Goal: Information Seeking & Learning: Learn about a topic

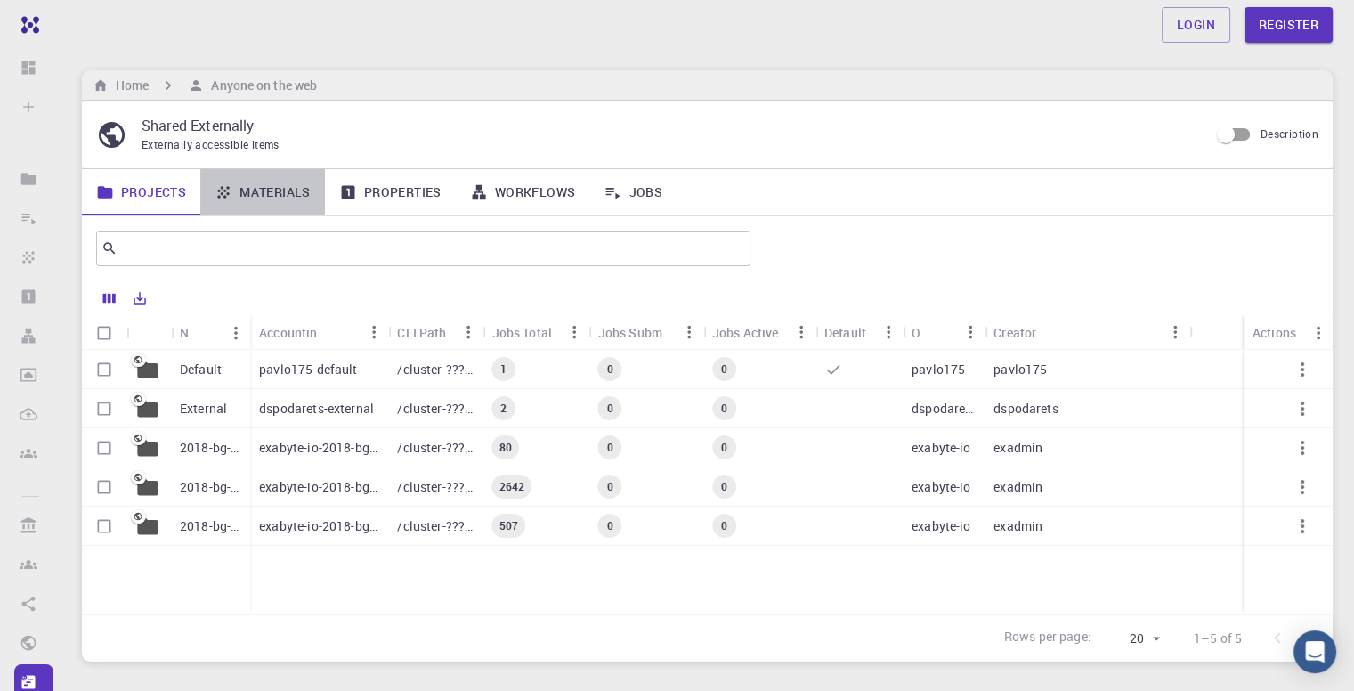
click at [255, 193] on link "Materials" at bounding box center [262, 192] width 125 height 46
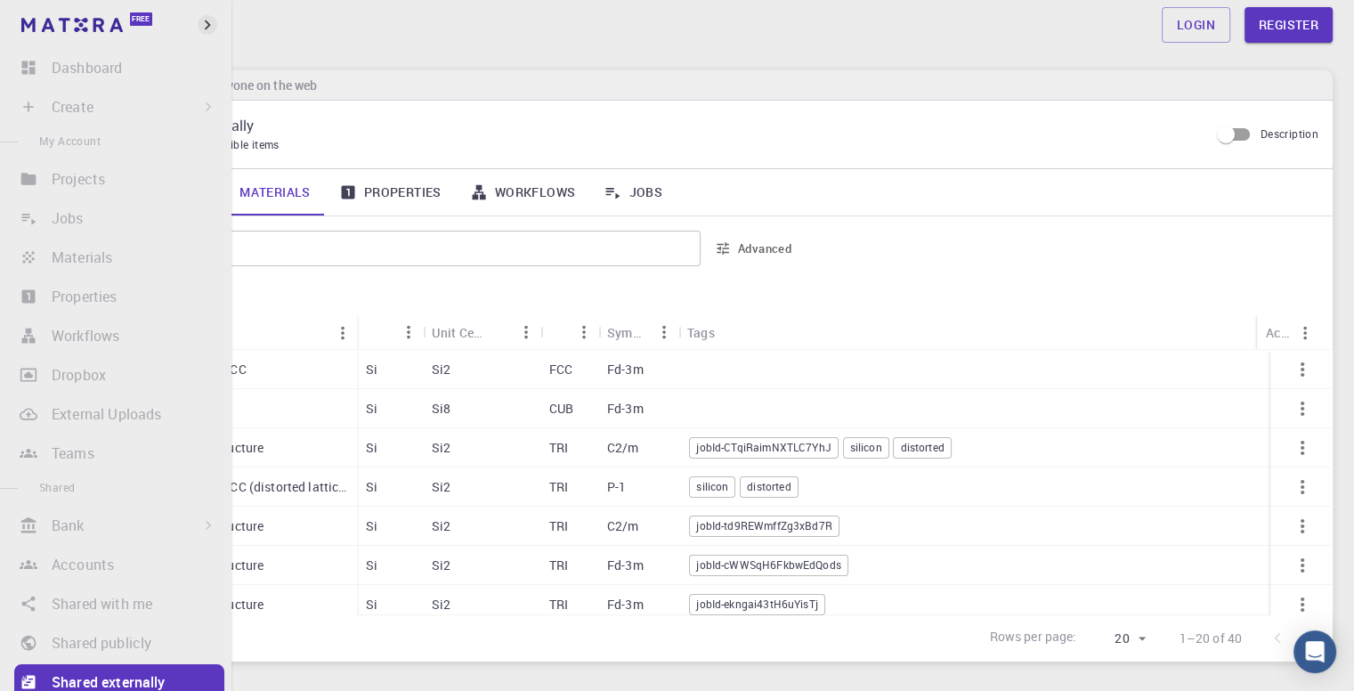
click at [209, 22] on icon "button" at bounding box center [208, 25] width 20 height 20
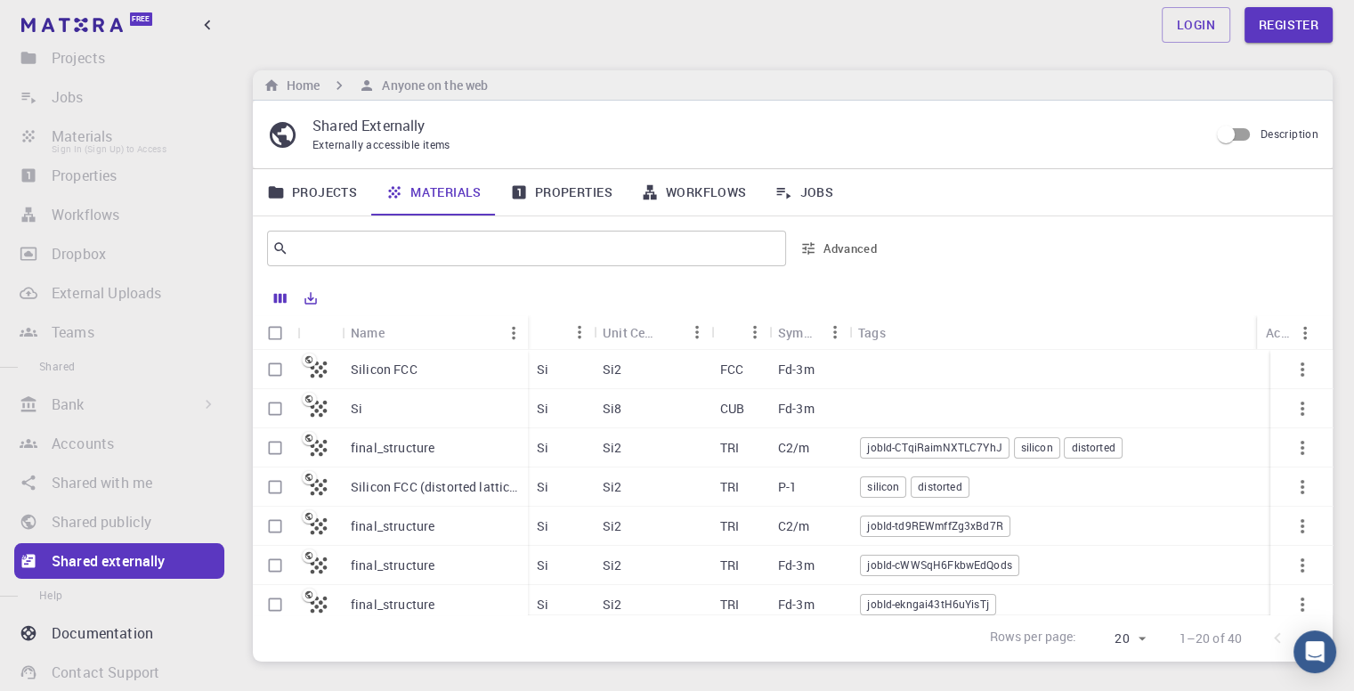
scroll to position [124, 0]
click at [373, 378] on div "Silicon FCC" at bounding box center [435, 369] width 186 height 39
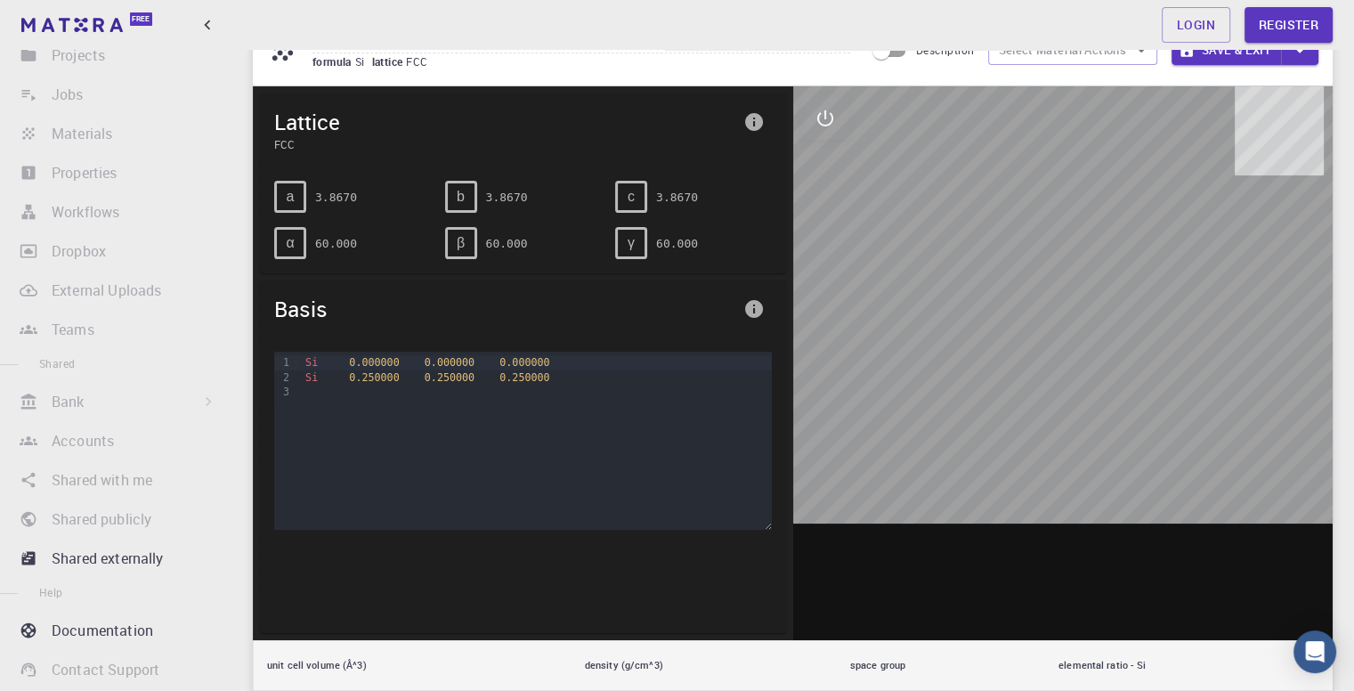
scroll to position [85, 0]
drag, startPoint x: 1120, startPoint y: 445, endPoint x: 992, endPoint y: 424, distance: 129.1
click at [992, 424] on div at bounding box center [1063, 363] width 540 height 554
